Goal: Complete application form

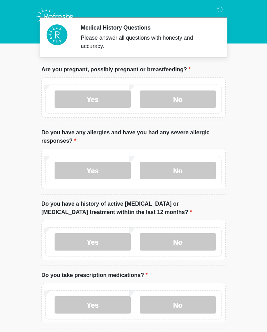
click at [189, 97] on label "No" at bounding box center [178, 98] width 76 height 17
click at [184, 172] on label "No" at bounding box center [178, 170] width 76 height 17
click at [187, 239] on label "No" at bounding box center [178, 241] width 76 height 17
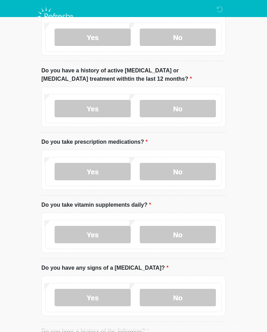
scroll to position [130, 0]
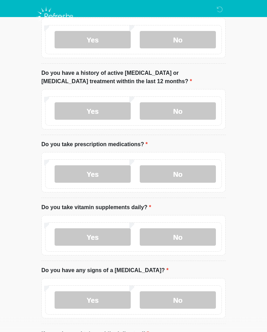
click at [190, 174] on label "No" at bounding box center [178, 174] width 76 height 17
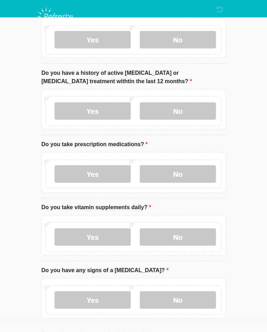
click at [105, 177] on label "Yes" at bounding box center [93, 173] width 76 height 17
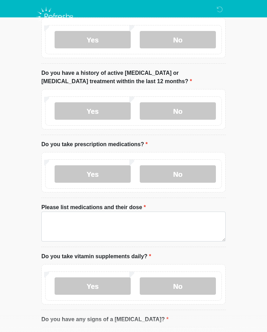
click at [191, 172] on label "No" at bounding box center [178, 173] width 76 height 17
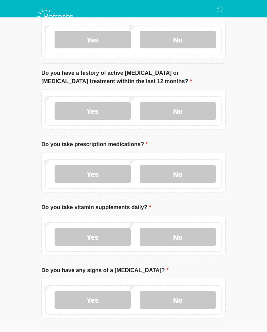
click at [197, 241] on label "No" at bounding box center [178, 236] width 76 height 17
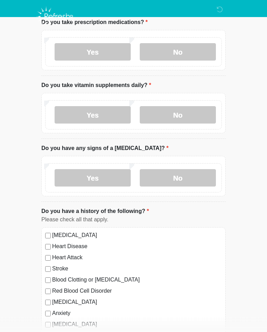
scroll to position [252, 0]
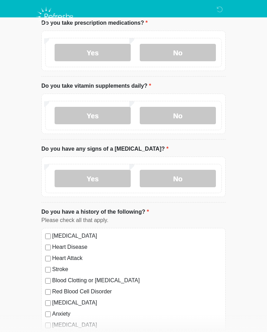
click at [185, 180] on label "No" at bounding box center [178, 178] width 76 height 17
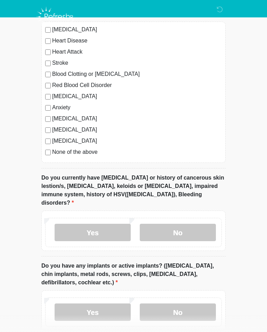
scroll to position [460, 0]
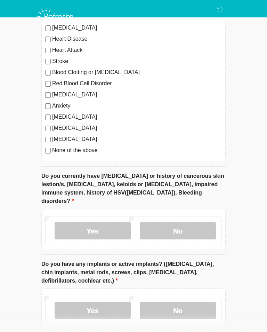
click at [178, 227] on label "No" at bounding box center [178, 230] width 76 height 17
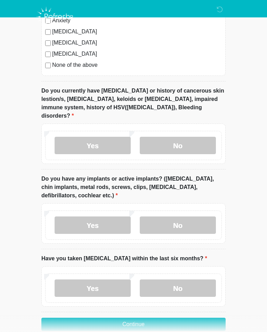
scroll to position [540, 0]
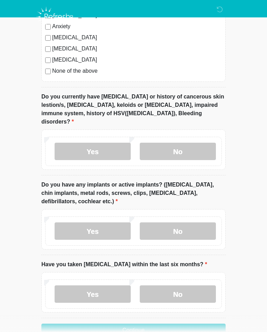
click at [190, 222] on label "No" at bounding box center [178, 230] width 76 height 17
click at [196, 285] on label "No" at bounding box center [178, 293] width 76 height 17
click at [196, 324] on button "Continue" at bounding box center [133, 330] width 184 height 13
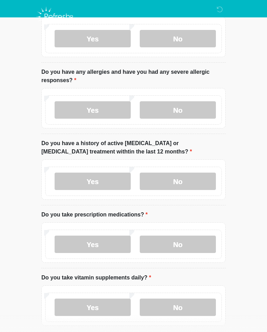
scroll to position [0, 0]
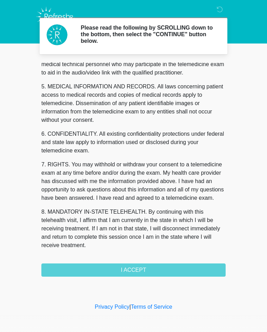
click at [153, 271] on button "I ACCEPT" at bounding box center [133, 269] width 184 height 13
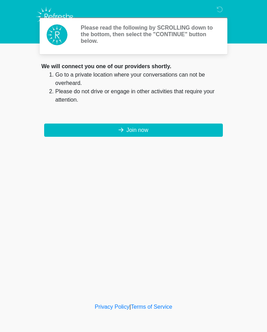
click at [140, 270] on div "Please read the following by SCROLLING down to the bottom, then select the "CON…" at bounding box center [133, 150] width 209 height 287
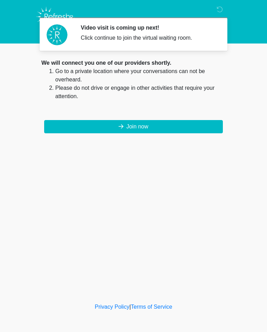
click at [178, 124] on button "Join now" at bounding box center [133, 126] width 179 height 13
